Goal: Find specific page/section: Find specific page/section

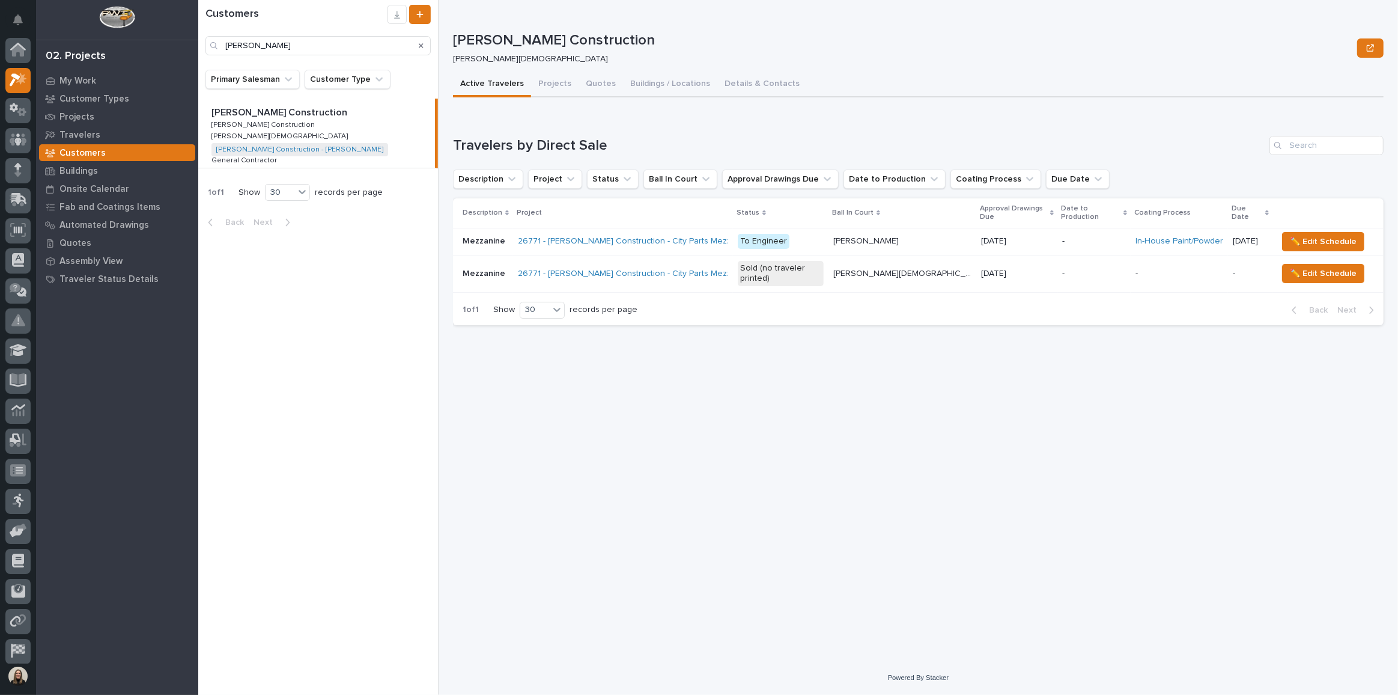
drag, startPoint x: 291, startPoint y: 44, endPoint x: 65, endPoint y: 2, distance: 229.3
click at [198, 5] on div "My Settings Log Out 02. Projects My Work Customer Types Projects Travelers Cust…" at bounding box center [798, 347] width 1200 height 695
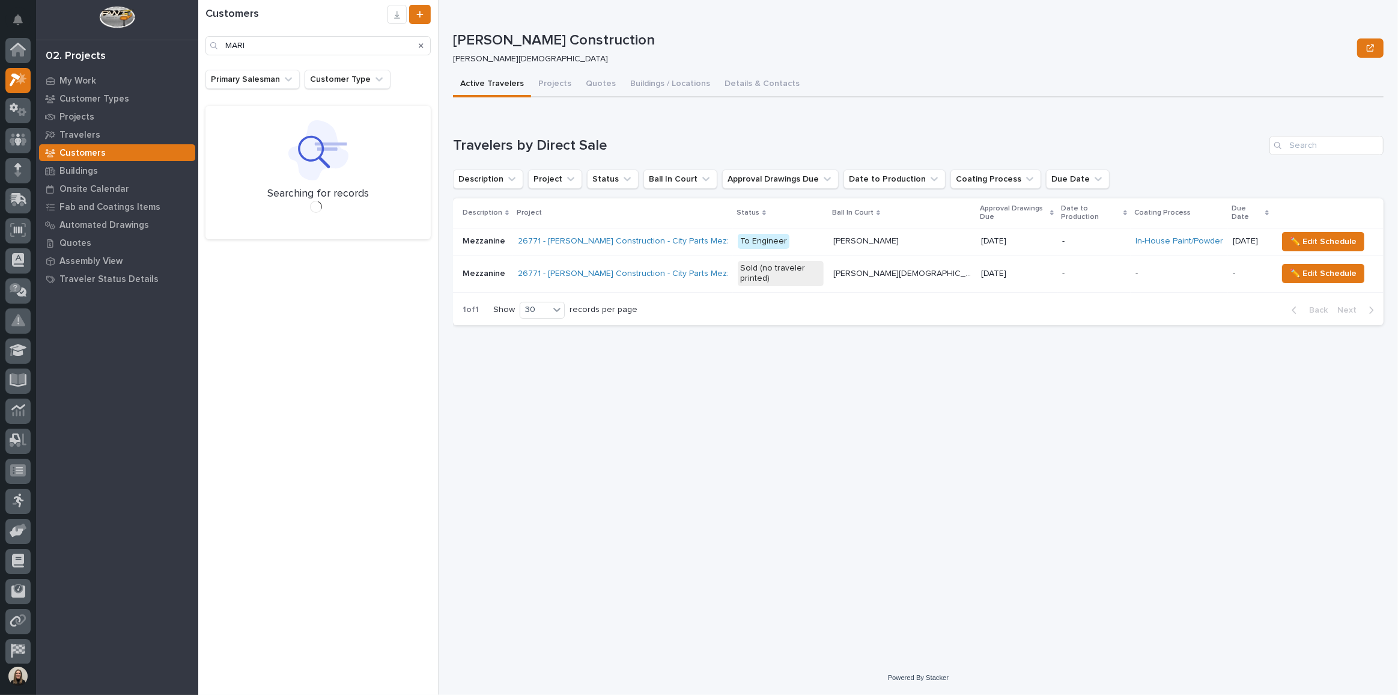
scroll to position [29, 0]
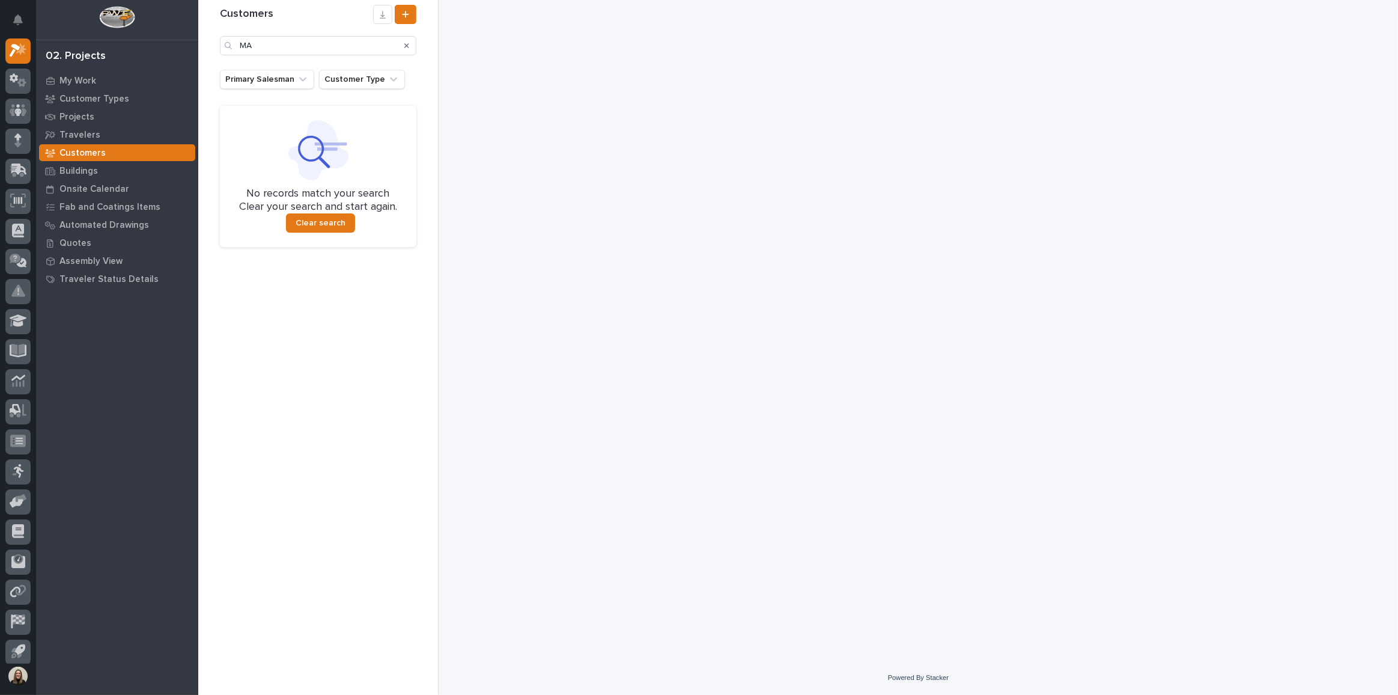
type input "M"
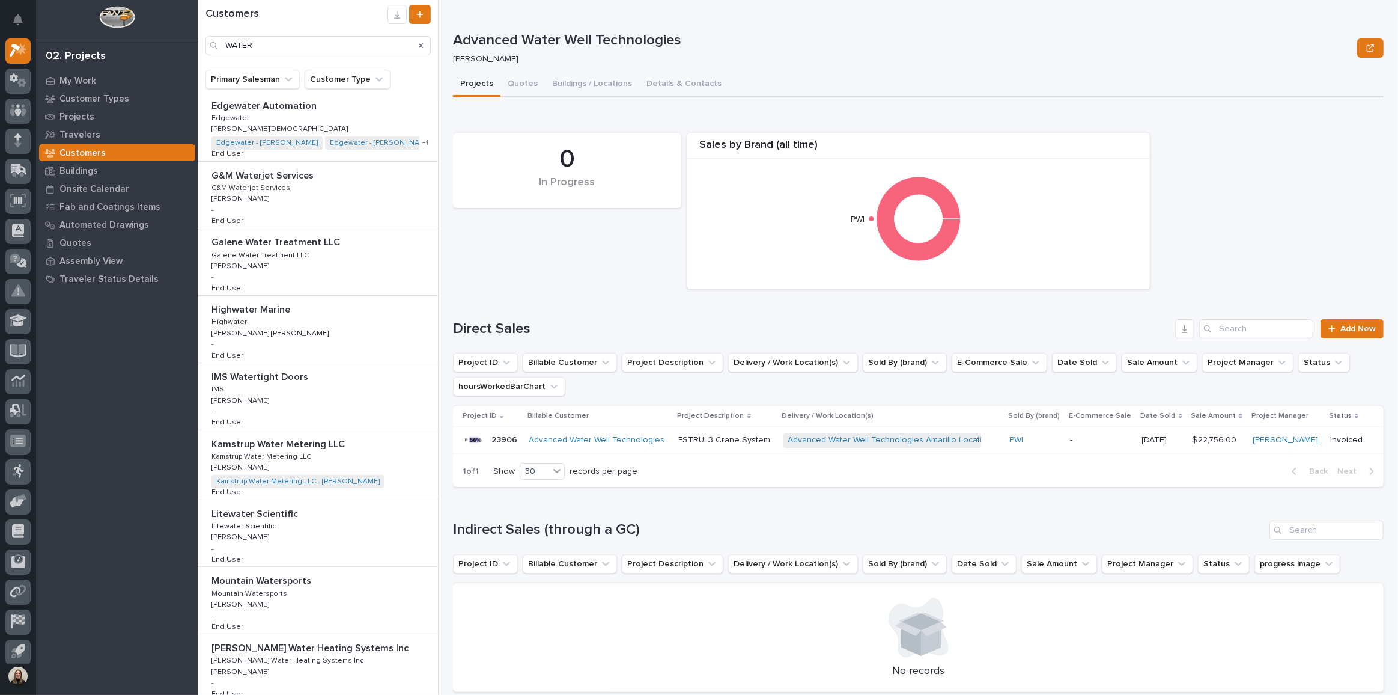
scroll to position [466, 0]
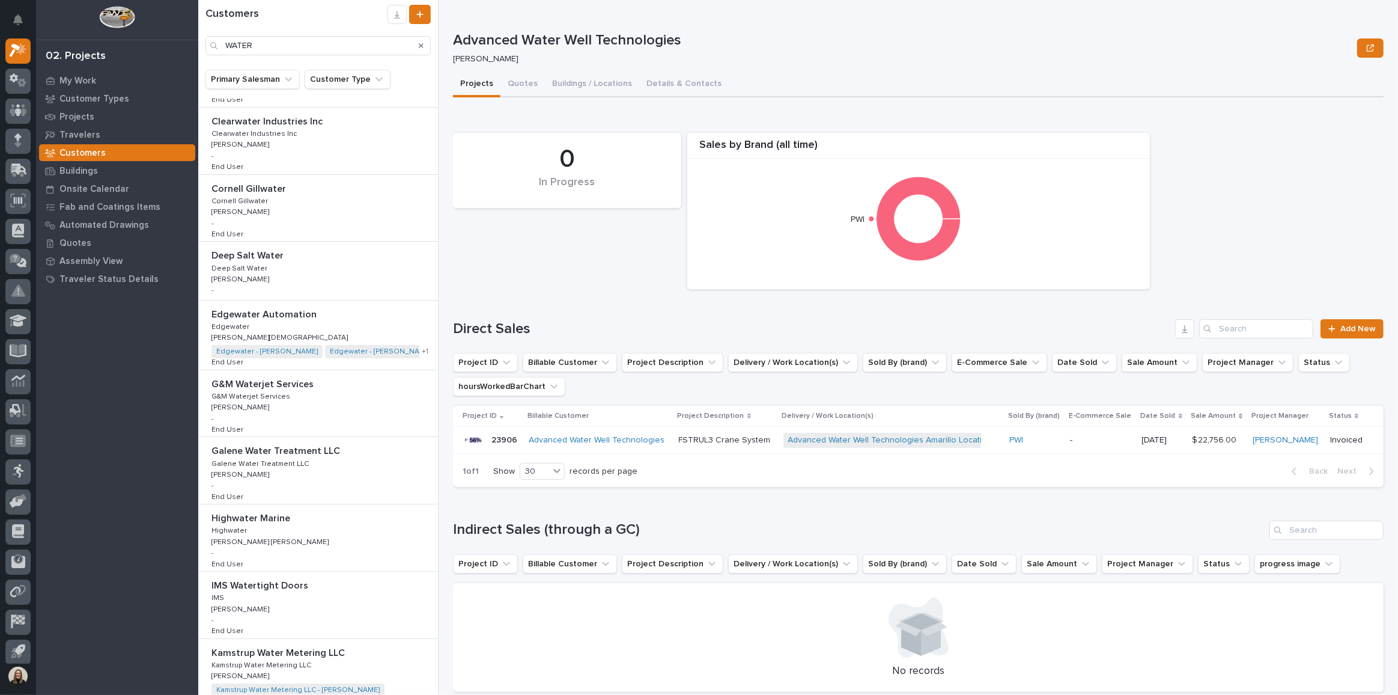
type input "WATER"
click at [23, 73] on icon at bounding box center [18, 80] width 17 height 14
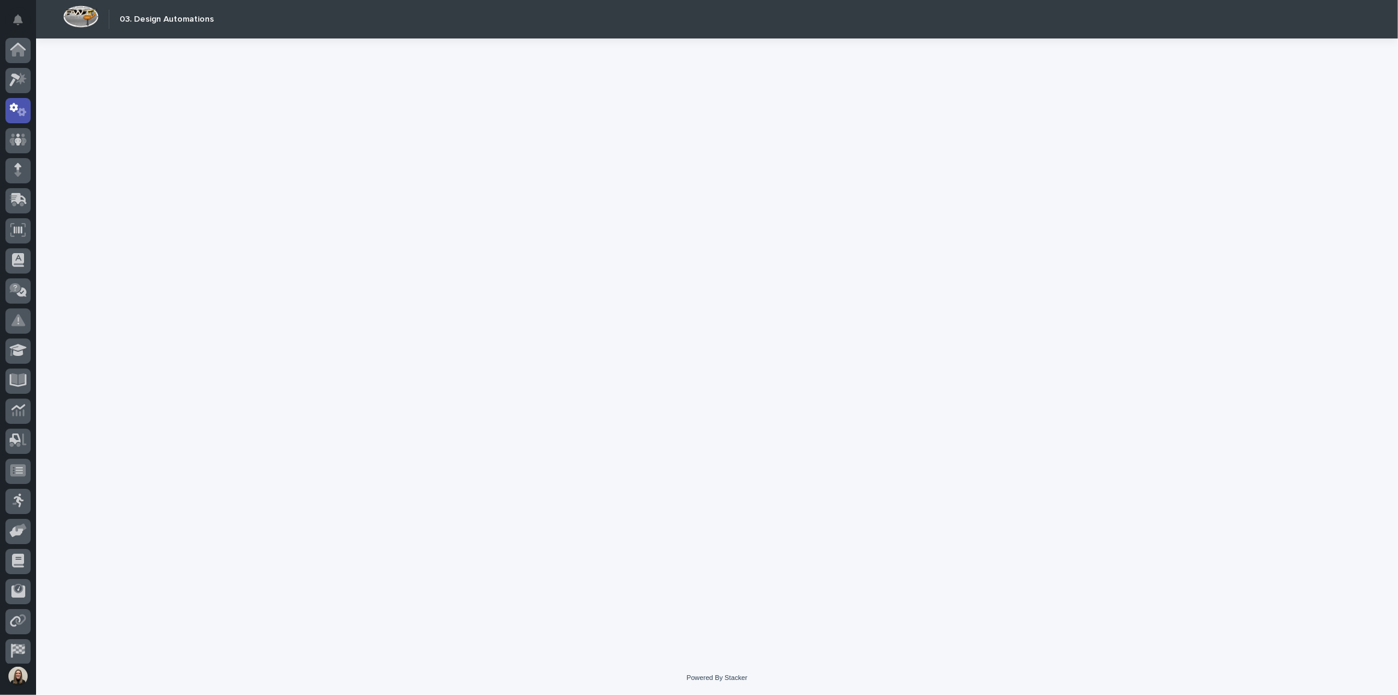
scroll to position [35, 0]
